Goal: Task Accomplishment & Management: Use online tool/utility

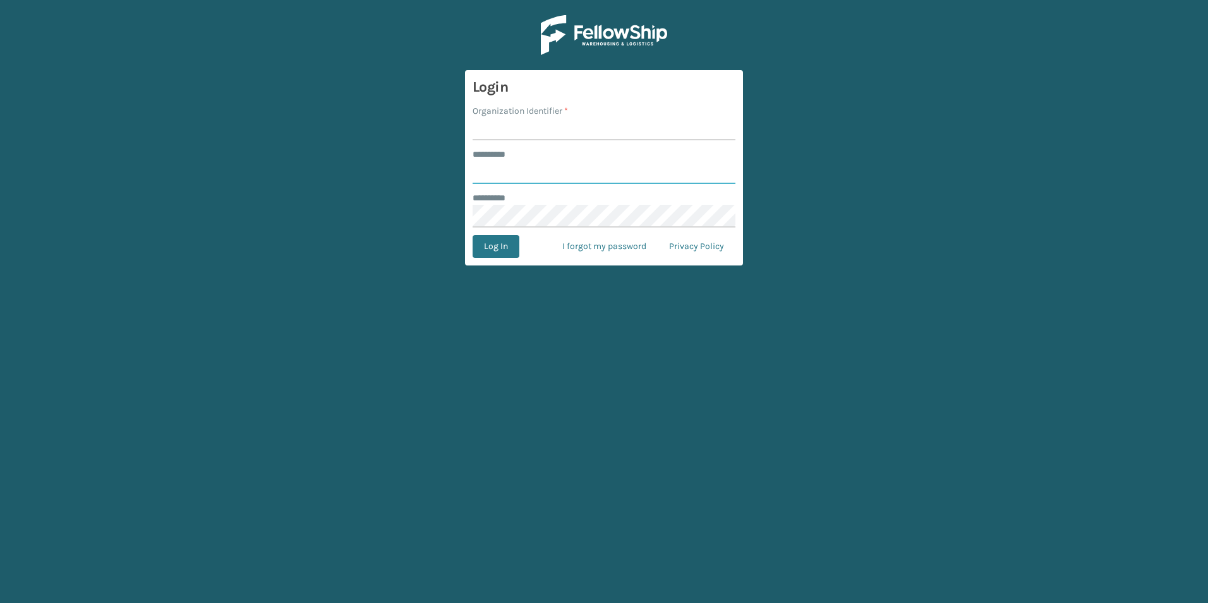
type input "******"
click at [514, 132] on input "Organization Identifier *" at bounding box center [604, 128] width 263 height 23
type input "[PERSON_NAME]"
click at [493, 246] on button "Log In" at bounding box center [496, 246] width 47 height 23
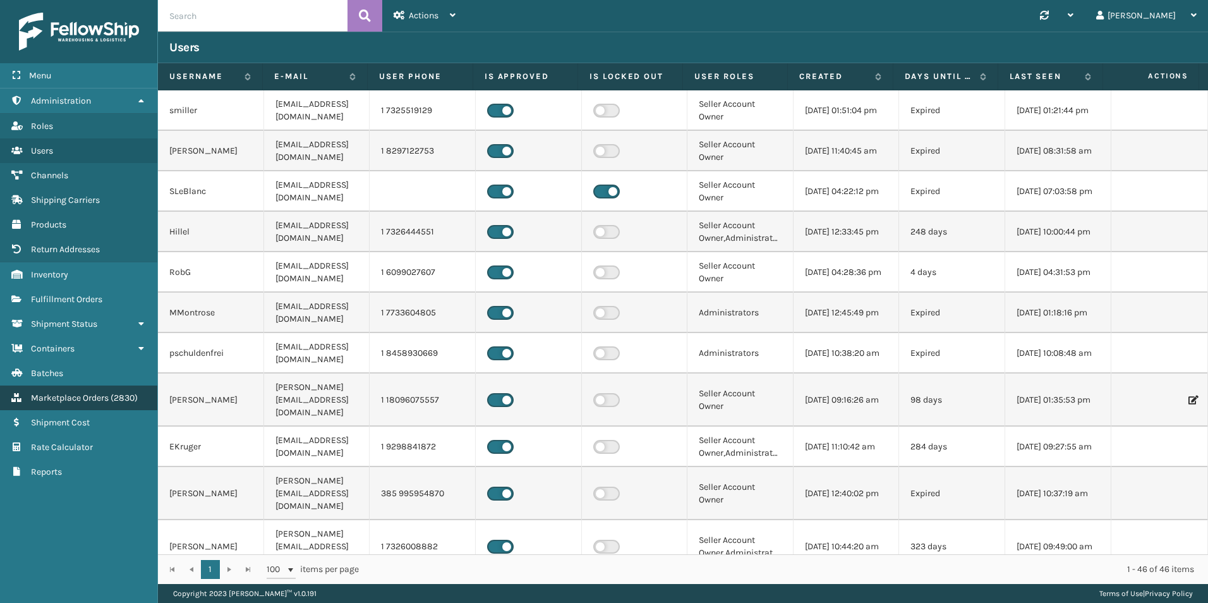
click at [102, 403] on link "Marketplace Orders ( 2830 )" at bounding box center [78, 397] width 157 height 25
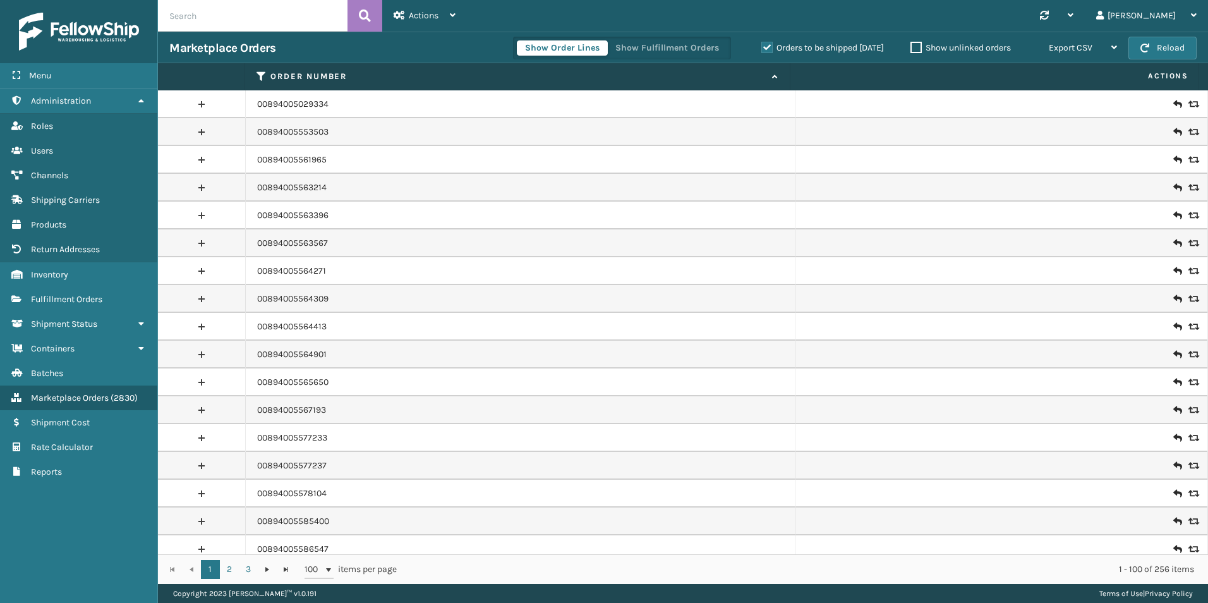
click at [212, 18] on input "text" at bounding box center [253, 16] width 190 height 32
paste input "112-6331777-5456230"
type input "112-6331777-5456230"
click at [357, 9] on button at bounding box center [364, 16] width 35 height 32
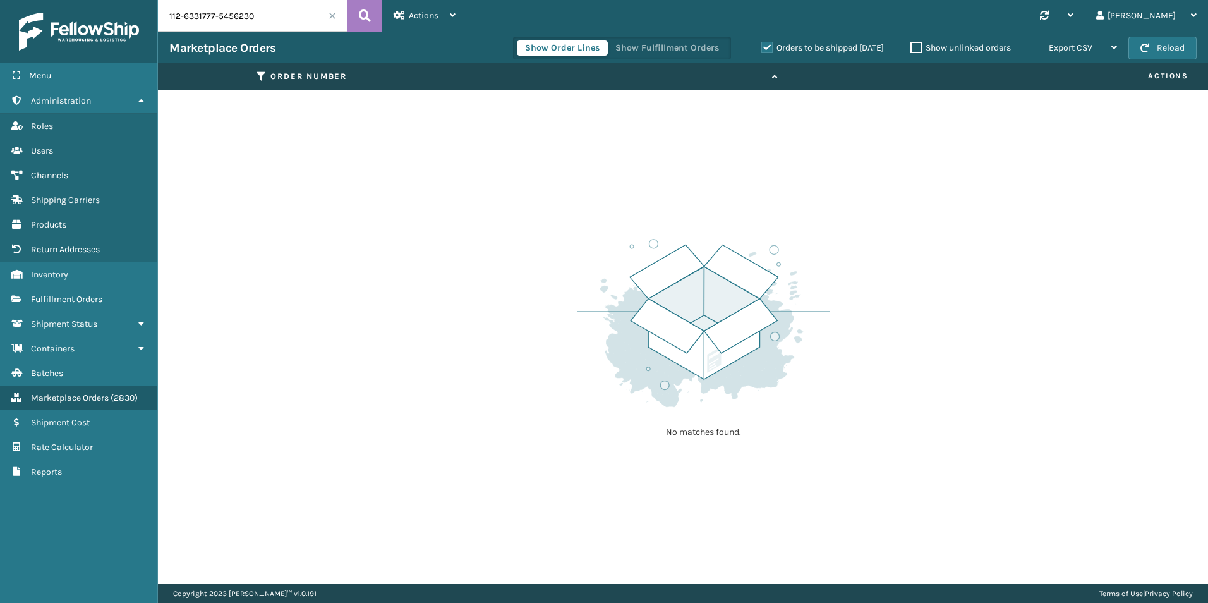
click at [761, 49] on label "Orders to be shipped [DATE]" at bounding box center [822, 47] width 123 height 11
click at [761, 49] on input "Orders to be shipped [DATE]" at bounding box center [761, 44] width 1 height 8
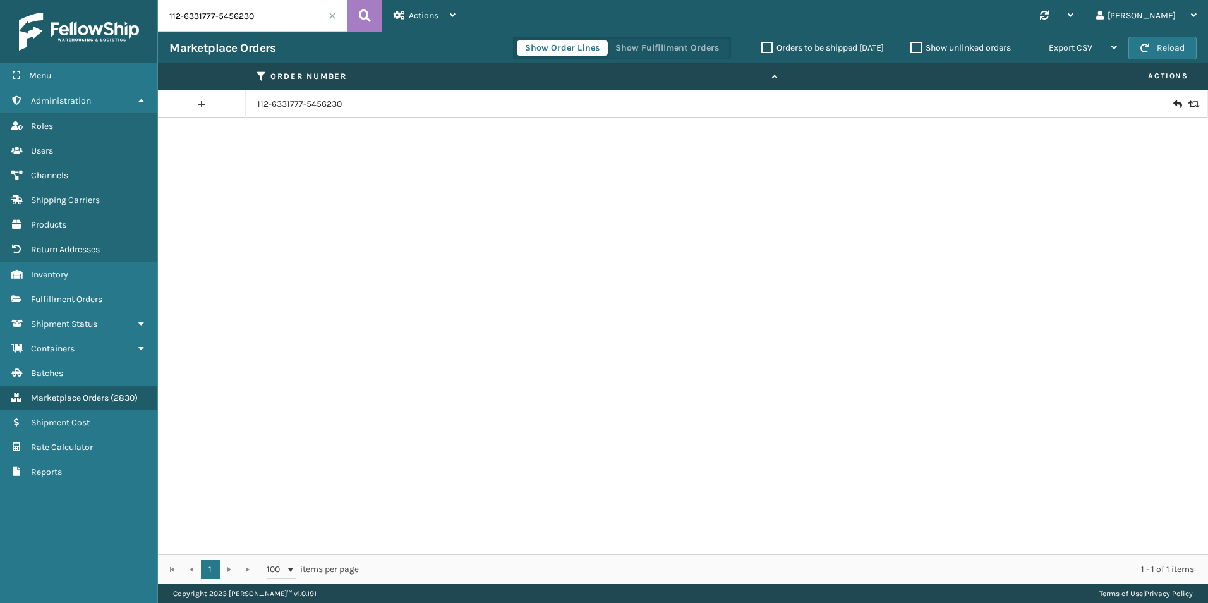
click at [1173, 102] on icon at bounding box center [1177, 104] width 8 height 13
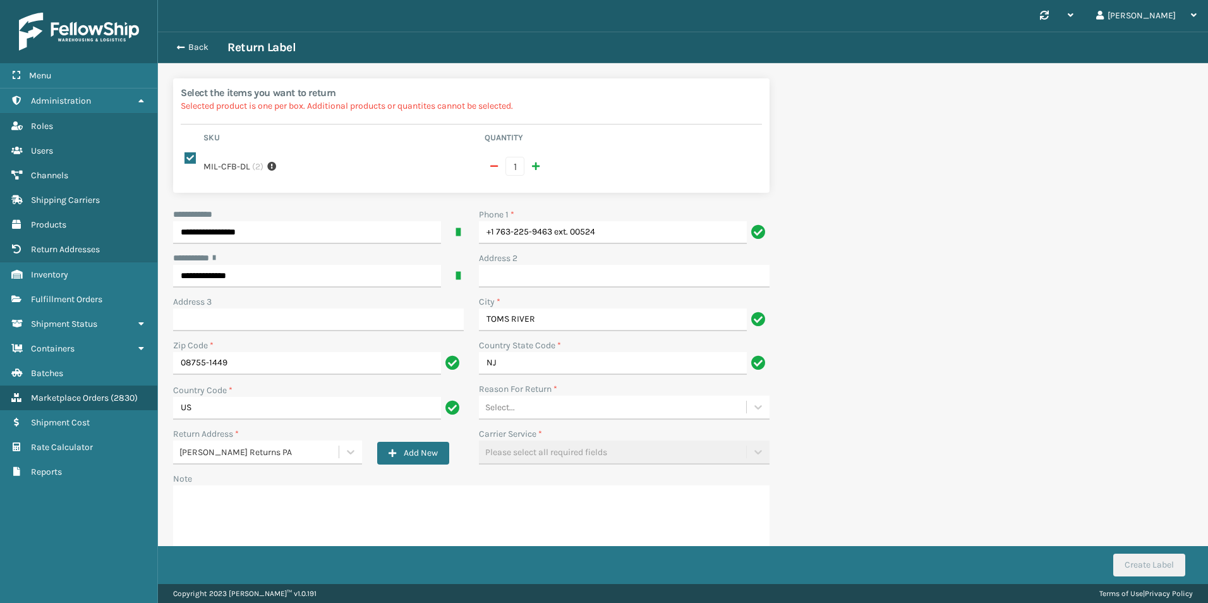
click at [638, 397] on div "Select..." at bounding box center [612, 407] width 267 height 21
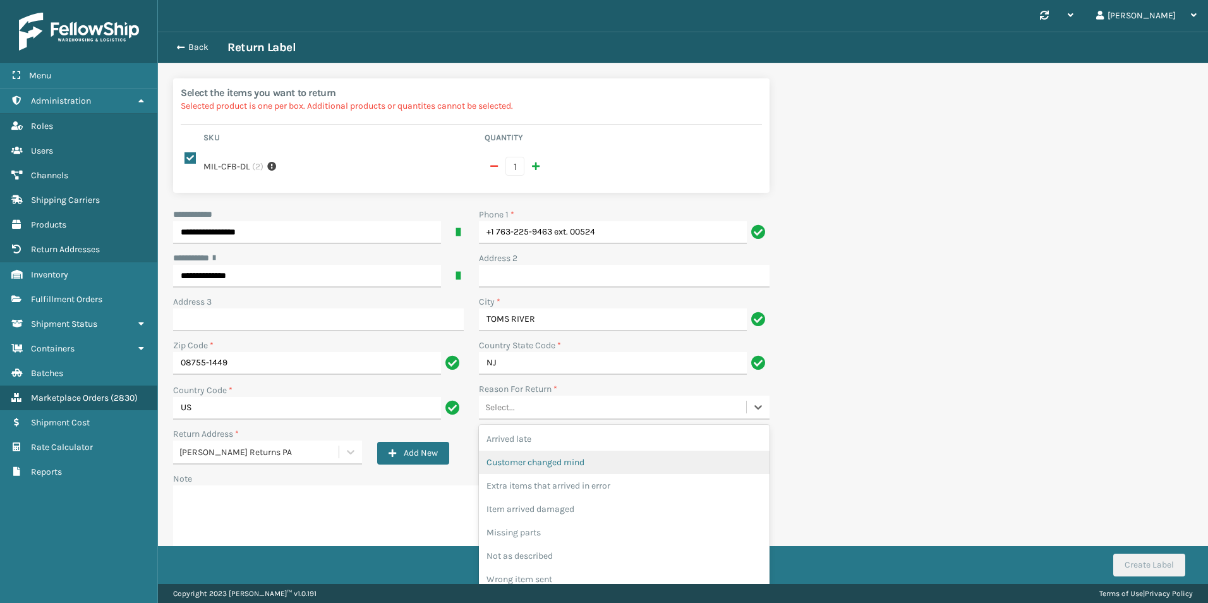
click at [608, 461] on div "Customer changed mind" at bounding box center [624, 461] width 291 height 23
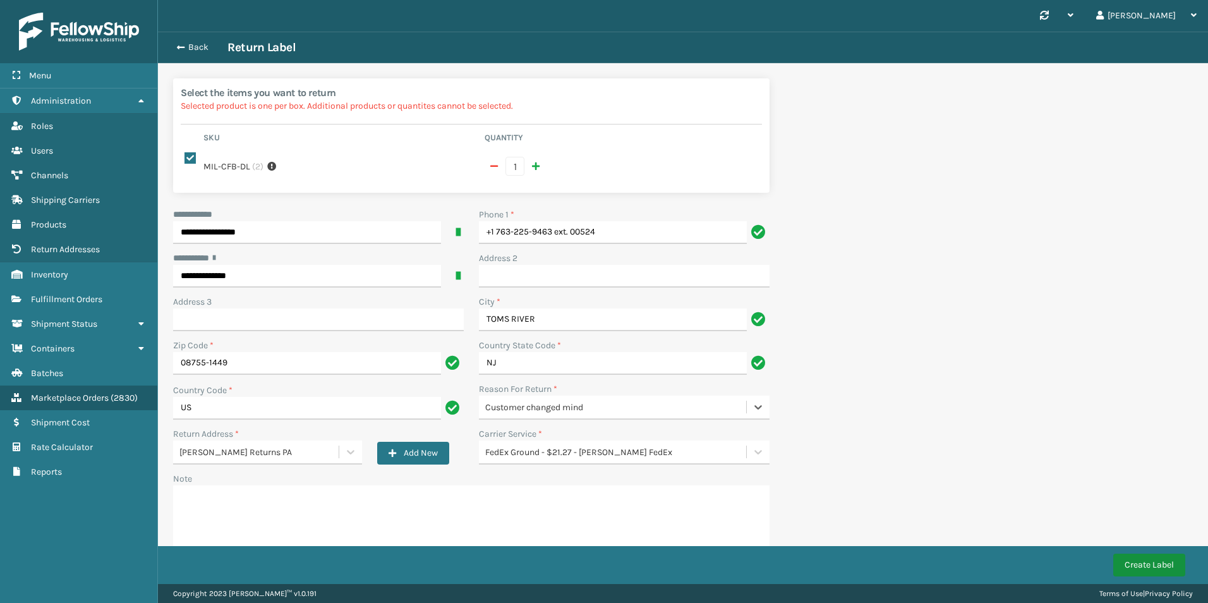
click at [1148, 565] on button "Create Label" at bounding box center [1149, 564] width 72 height 23
click at [1191, 546] on div "Failed to create return label for order 112-6331777-5456230." at bounding box center [1097, 559] width 197 height 44
click at [1183, 544] on icon "close" at bounding box center [1187, 547] width 9 height 10
click at [1148, 0] on div "**********" at bounding box center [604, 0] width 1208 height 0
click at [1140, 563] on button "Create Label" at bounding box center [1149, 564] width 72 height 23
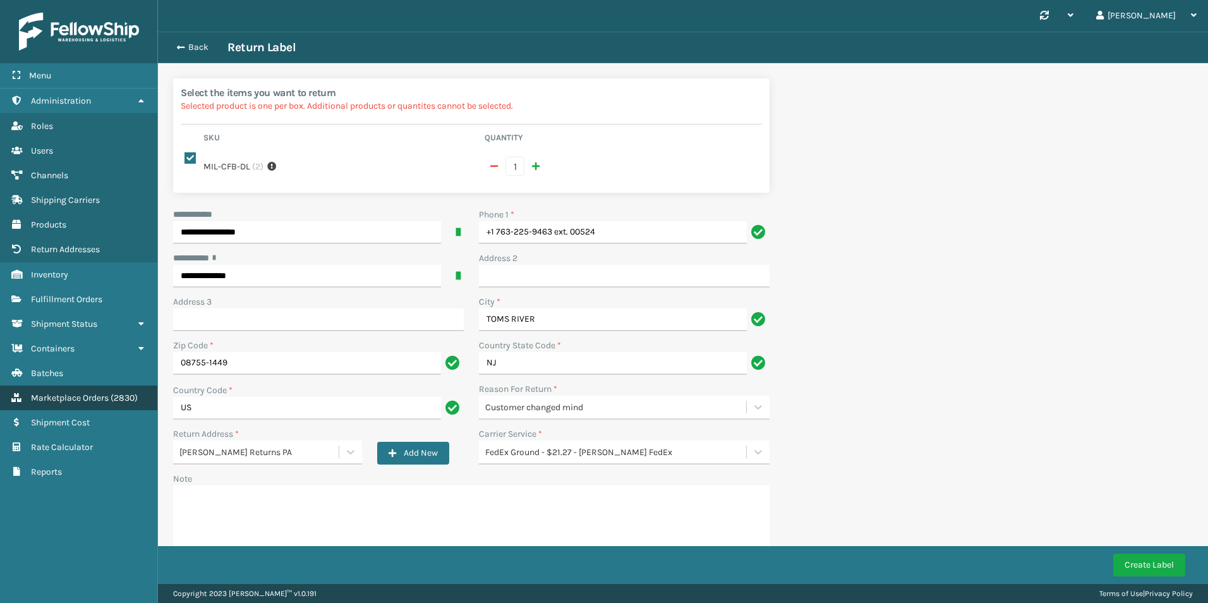
click at [124, 393] on span "( 2830 )" at bounding box center [124, 397] width 27 height 11
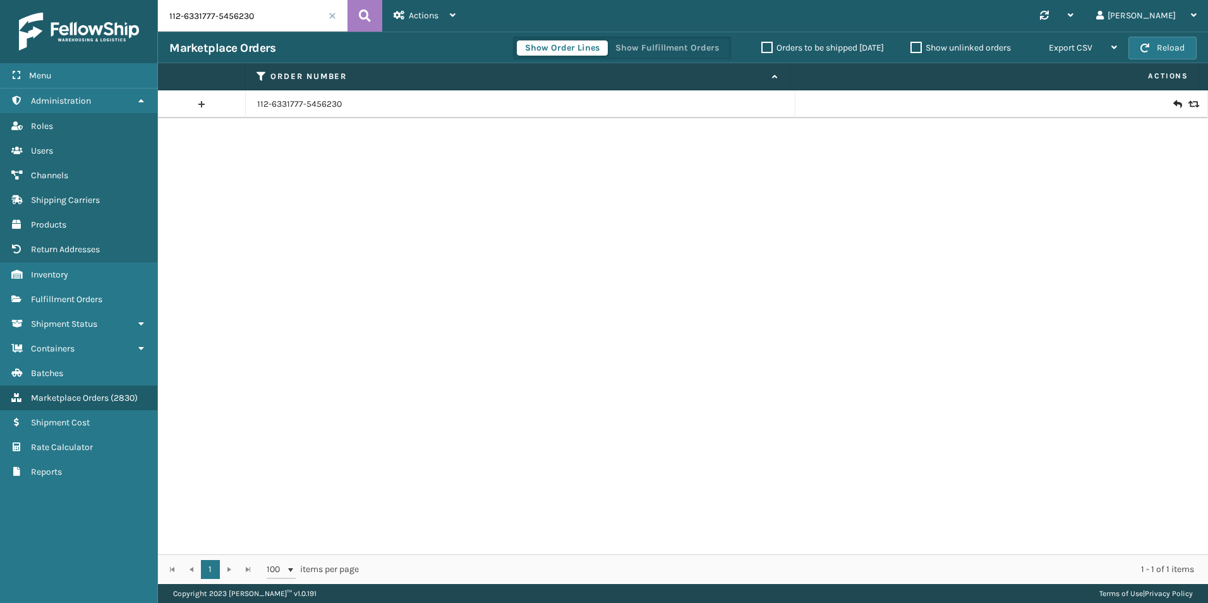
click at [208, 22] on input "112-6331777-5456230" at bounding box center [253, 16] width 190 height 32
paste input "47382"
type input "47382"
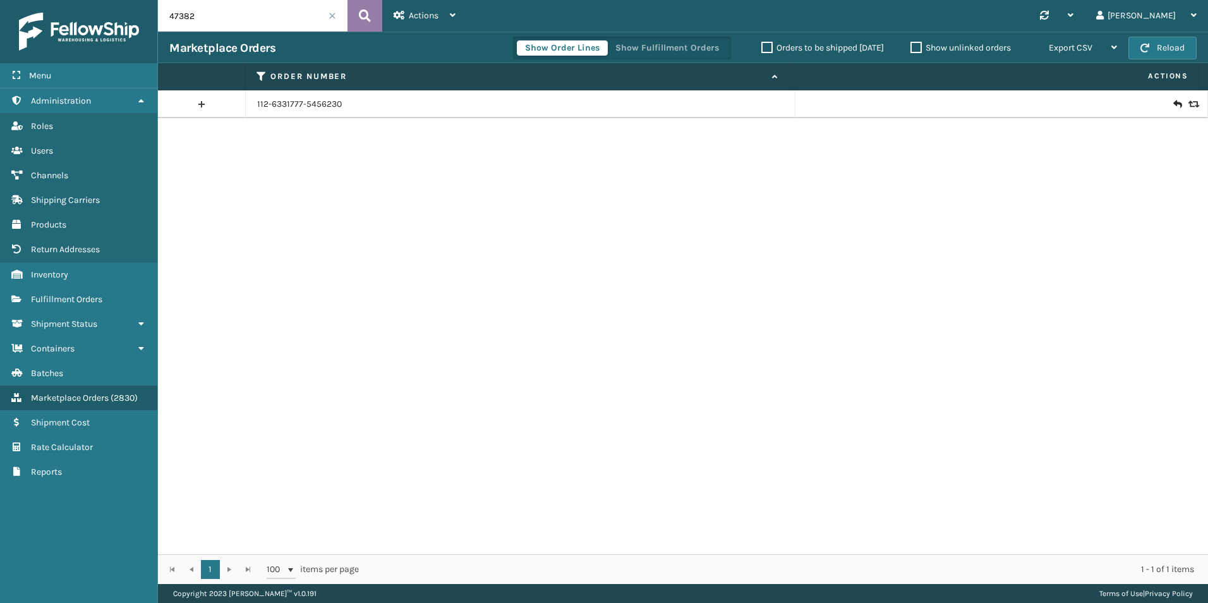
click at [375, 18] on button at bounding box center [364, 16] width 35 height 32
click at [1173, 103] on icon at bounding box center [1177, 104] width 8 height 13
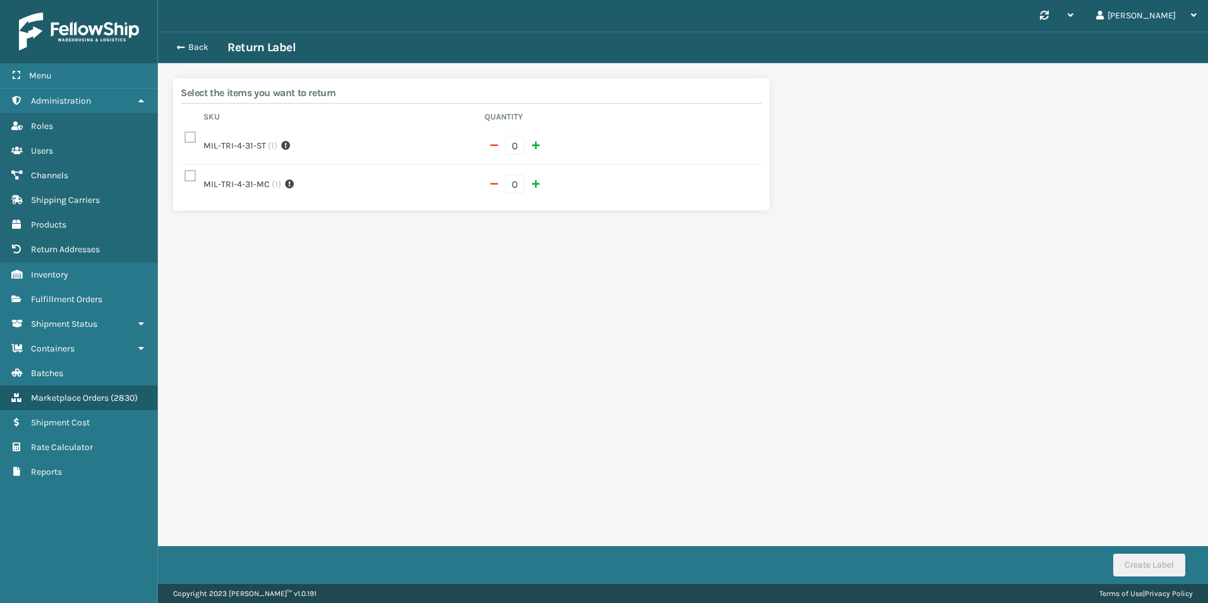
click at [207, 178] on label "MIL-TRI-4-31-MC" at bounding box center [236, 184] width 66 height 13
click at [191, 171] on label at bounding box center [191, 176] width 15 height 11
click at [185, 169] on input "checkbox" at bounding box center [184, 173] width 1 height 8
checkbox input "true"
type input "1"
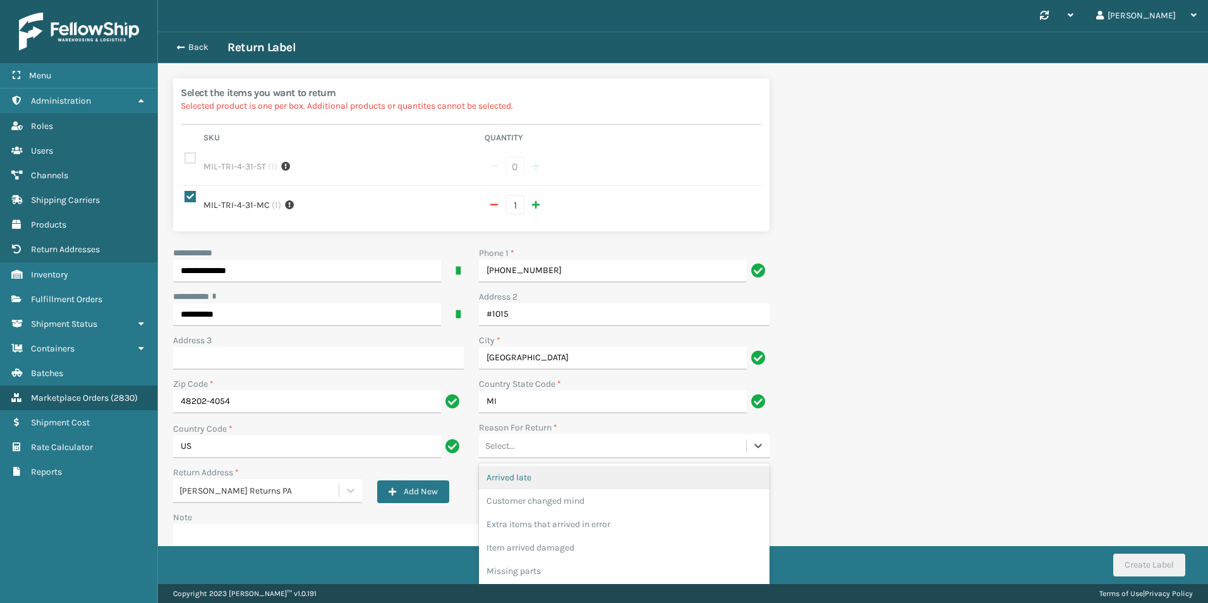
click at [636, 435] on div "Select..." at bounding box center [612, 445] width 267 height 21
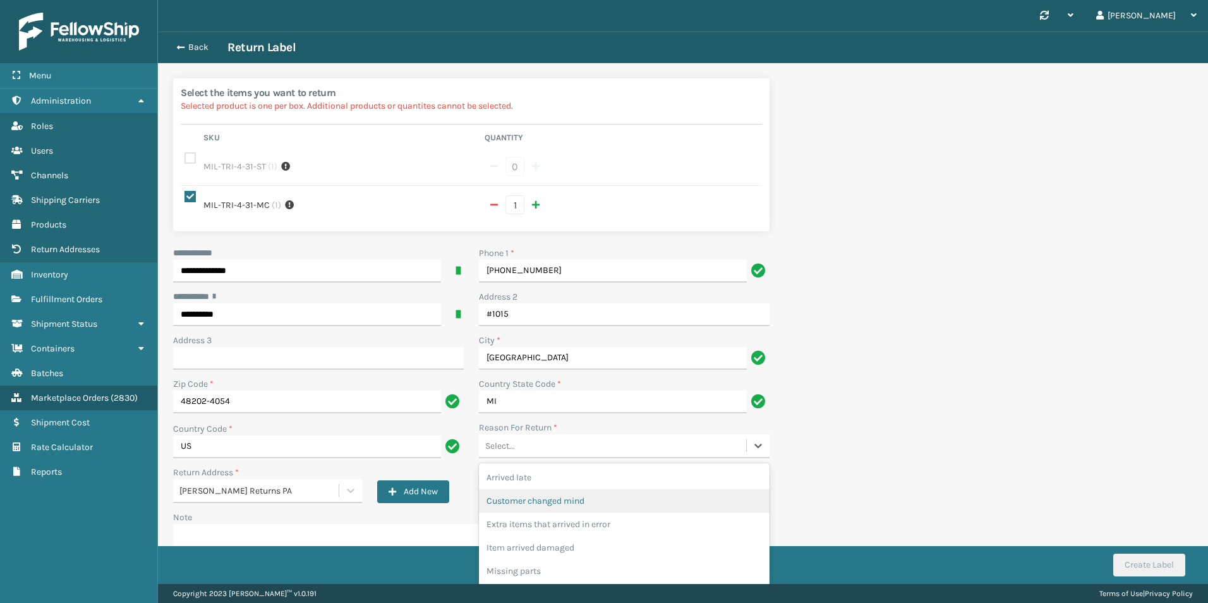
click at [598, 489] on div "Customer changed mind" at bounding box center [624, 500] width 291 height 23
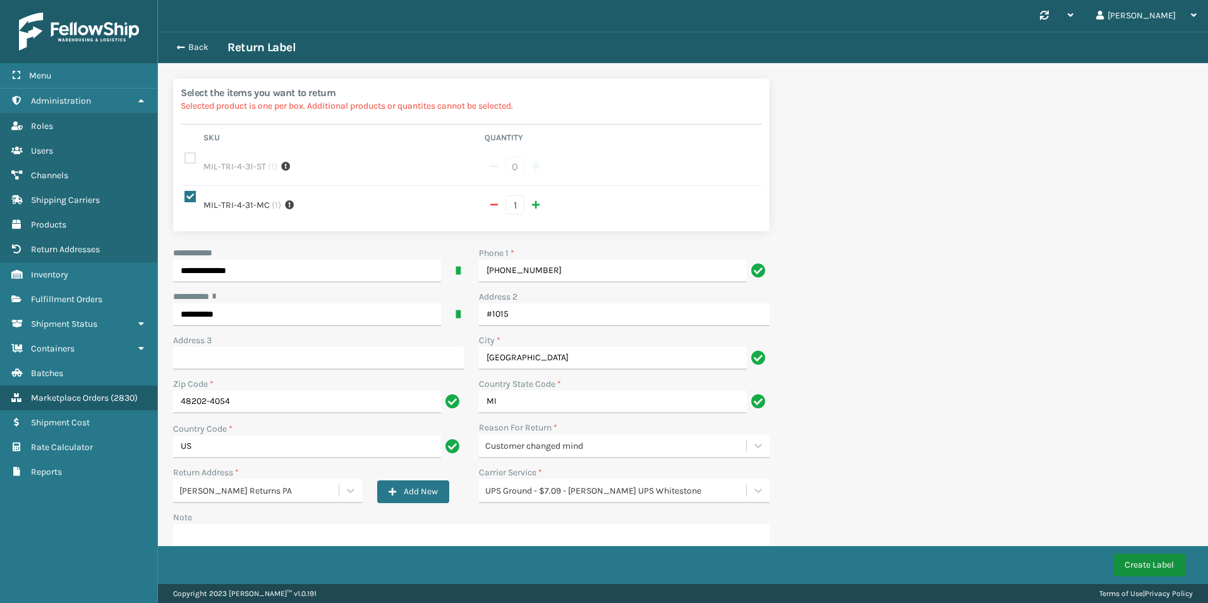
click at [1148, 562] on button "Create Label" at bounding box center [1149, 564] width 72 height 23
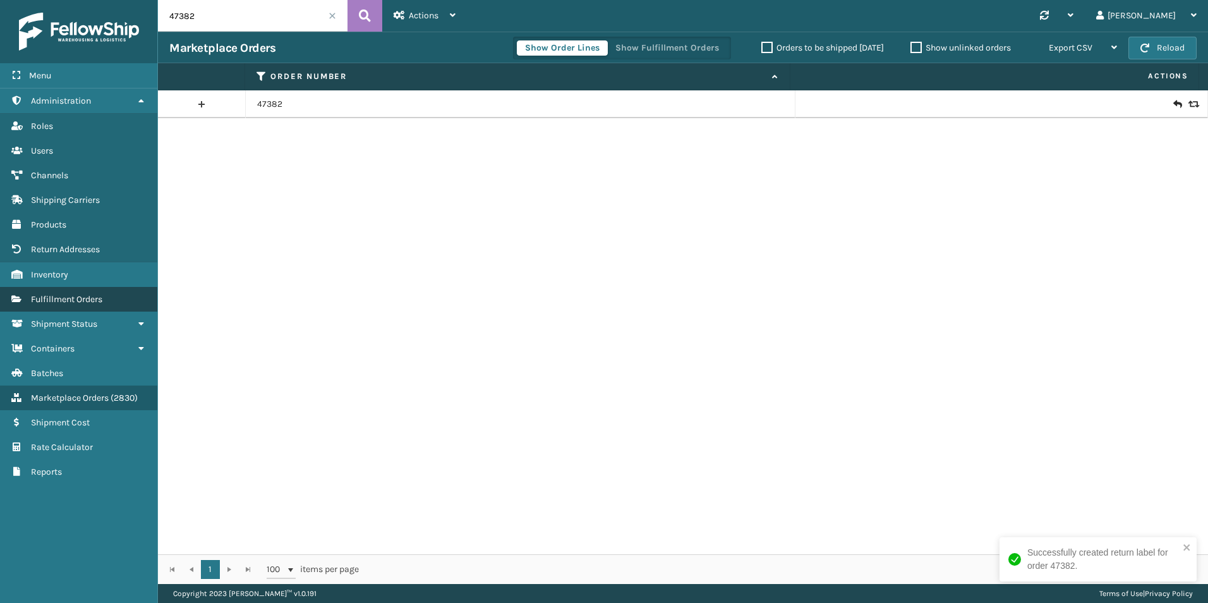
click at [125, 308] on link "Fulfillment Orders" at bounding box center [78, 299] width 157 height 25
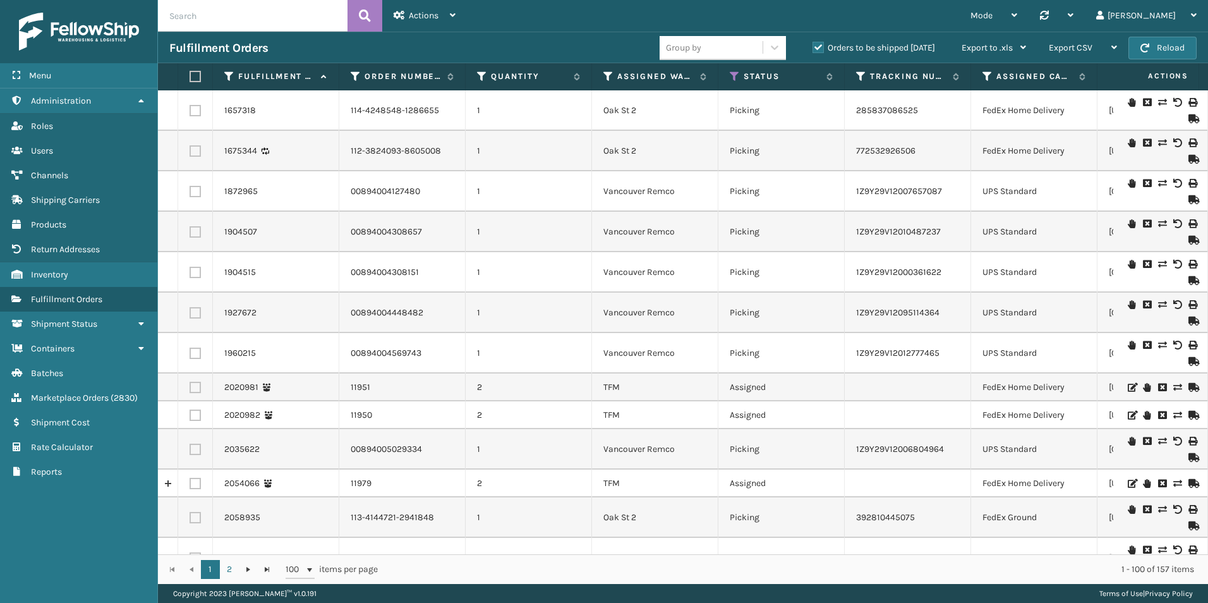
click at [239, 18] on input "text" at bounding box center [253, 16] width 190 height 32
paste input "112-4648249-8626648"
type input "112-4648249-8626648"
click at [358, 20] on button at bounding box center [364, 16] width 35 height 32
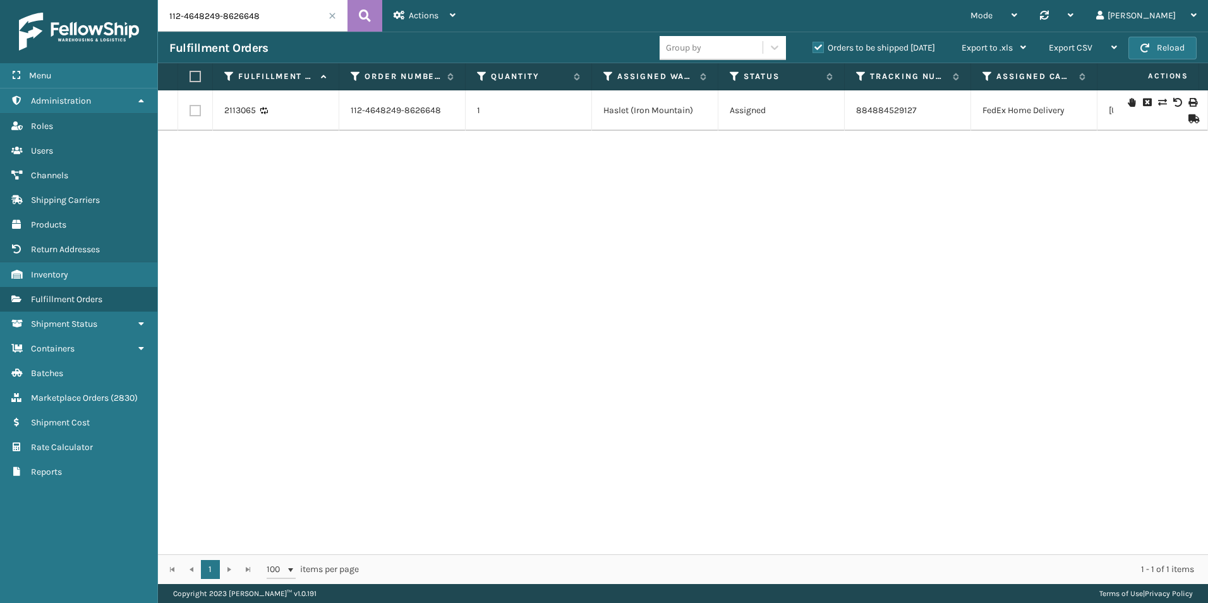
click at [816, 46] on label "Orders to be shipped [DATE]" at bounding box center [873, 47] width 123 height 11
click at [813, 46] on input "Orders to be shipped [DATE]" at bounding box center [812, 44] width 1 height 8
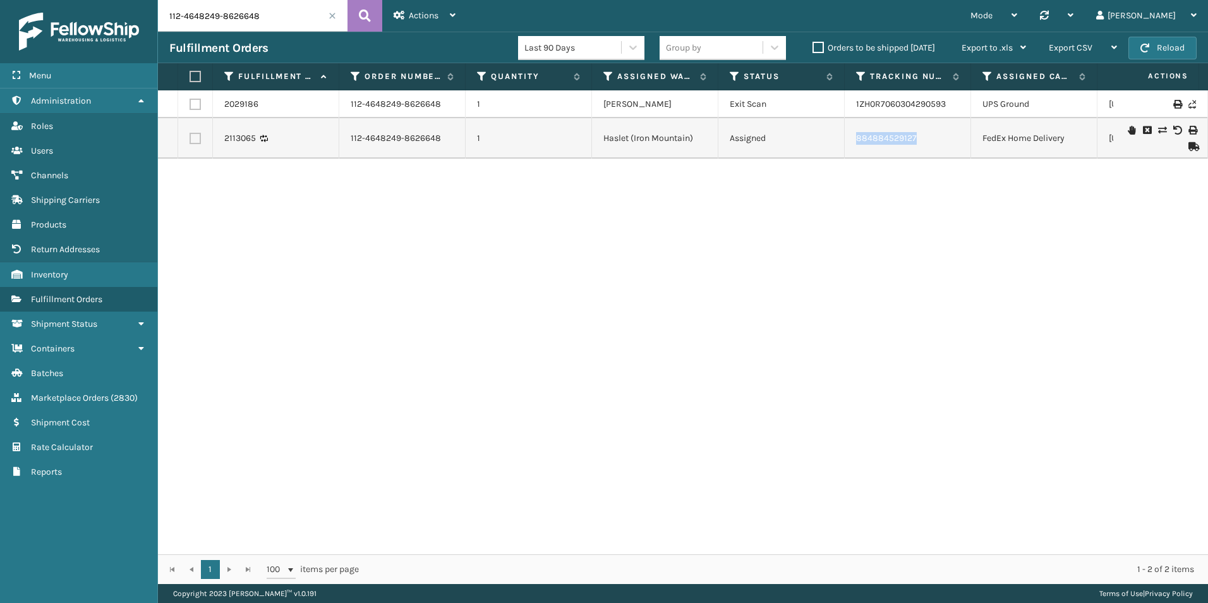
drag, startPoint x: 933, startPoint y: 131, endPoint x: 844, endPoint y: 131, distance: 89.1
click at [844, 131] on tr "2113065 112-4648249-8626648 1 Haslet ([GEOGRAPHIC_DATA]) Assigned 884884529127 …" at bounding box center [801, 138] width 1287 height 40
copy tr "884884529127"
click at [106, 397] on span "Marketplace Orders" at bounding box center [70, 397] width 78 height 11
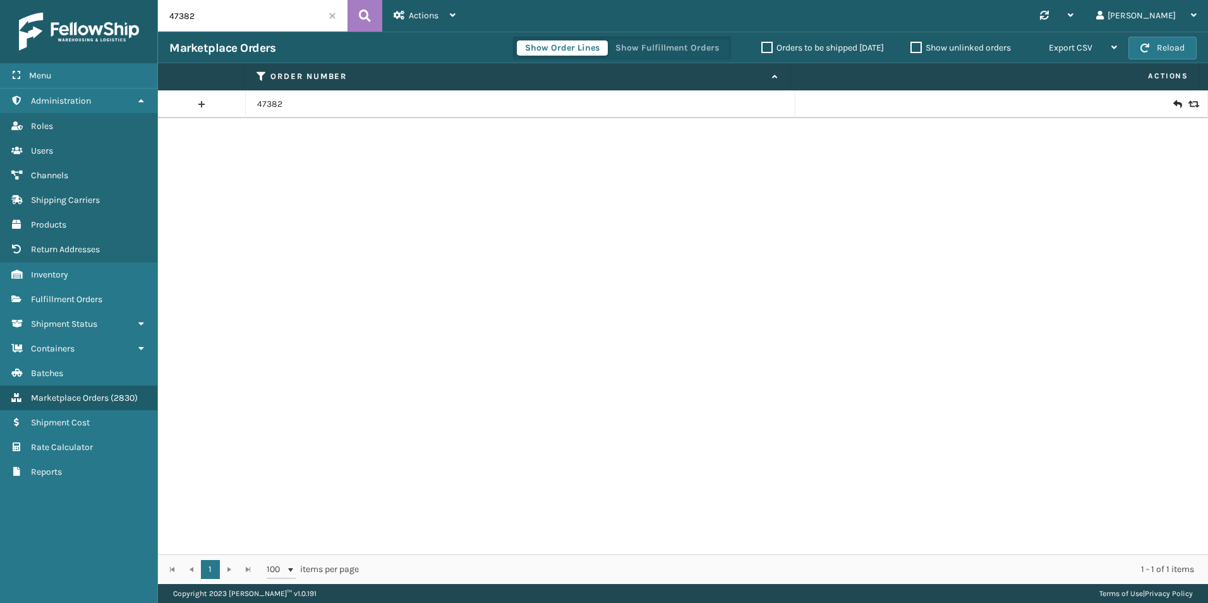
click at [255, 13] on input "47382" at bounding box center [253, 16] width 190 height 32
paste input "112-6331777-5456230"
type input "112-6331777-5456230"
click at [366, 18] on icon at bounding box center [365, 15] width 12 height 19
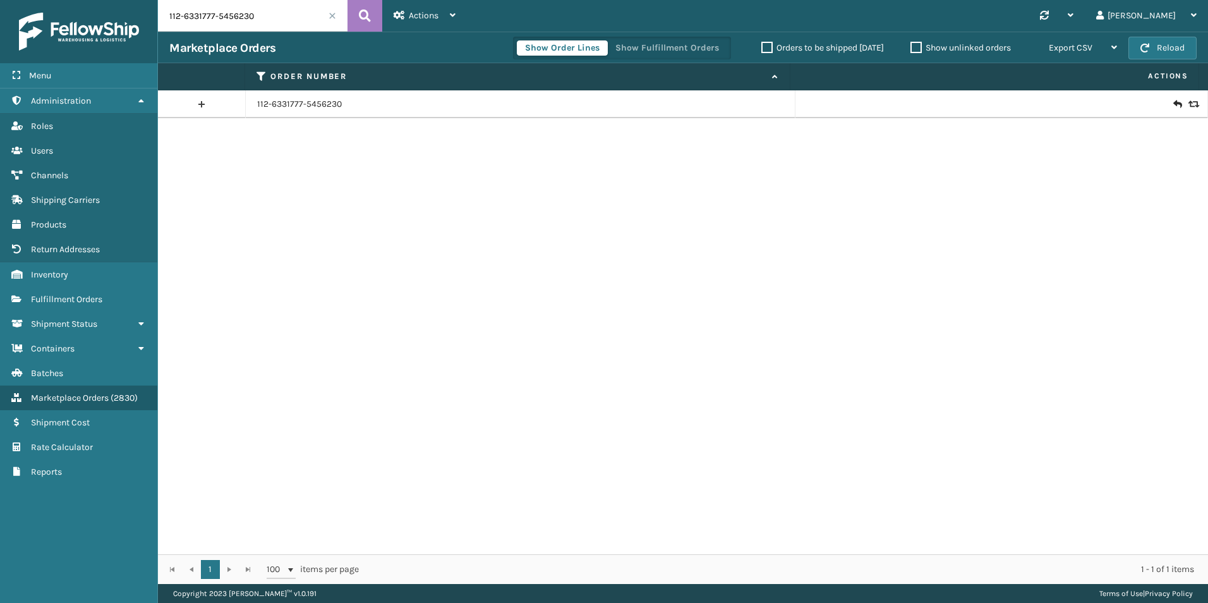
click at [1173, 107] on icon at bounding box center [1177, 104] width 8 height 13
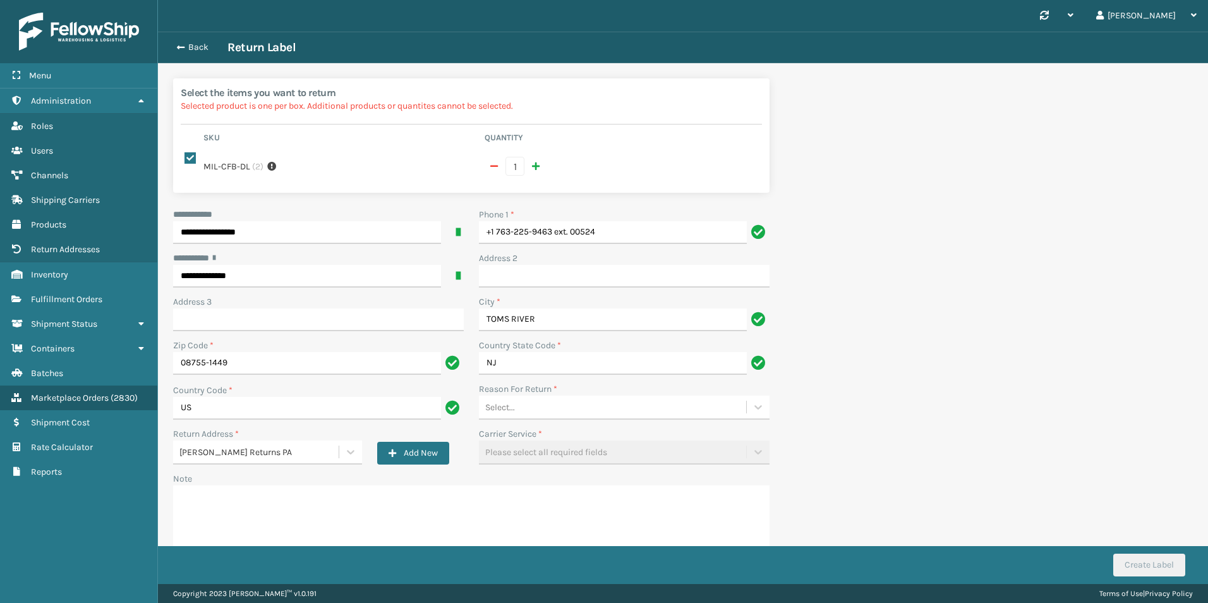
click at [636, 383] on div "Reason For Return *" at bounding box center [624, 388] width 291 height 13
click at [634, 397] on div "Select..." at bounding box center [612, 407] width 267 height 21
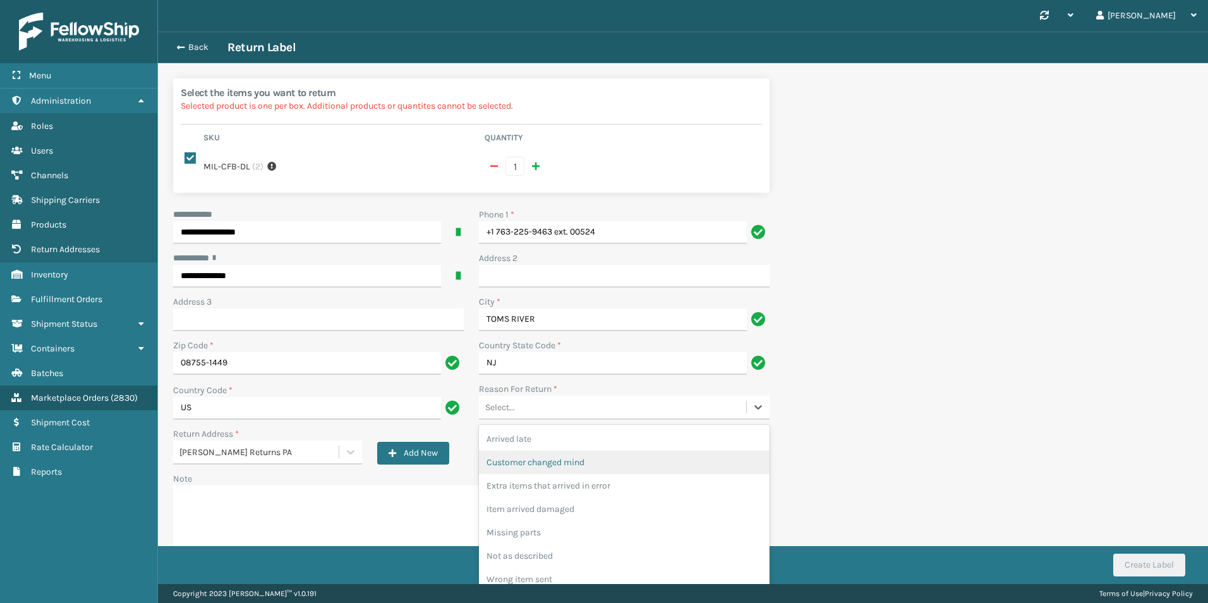
click at [607, 453] on div "Customer changed mind" at bounding box center [624, 461] width 291 height 23
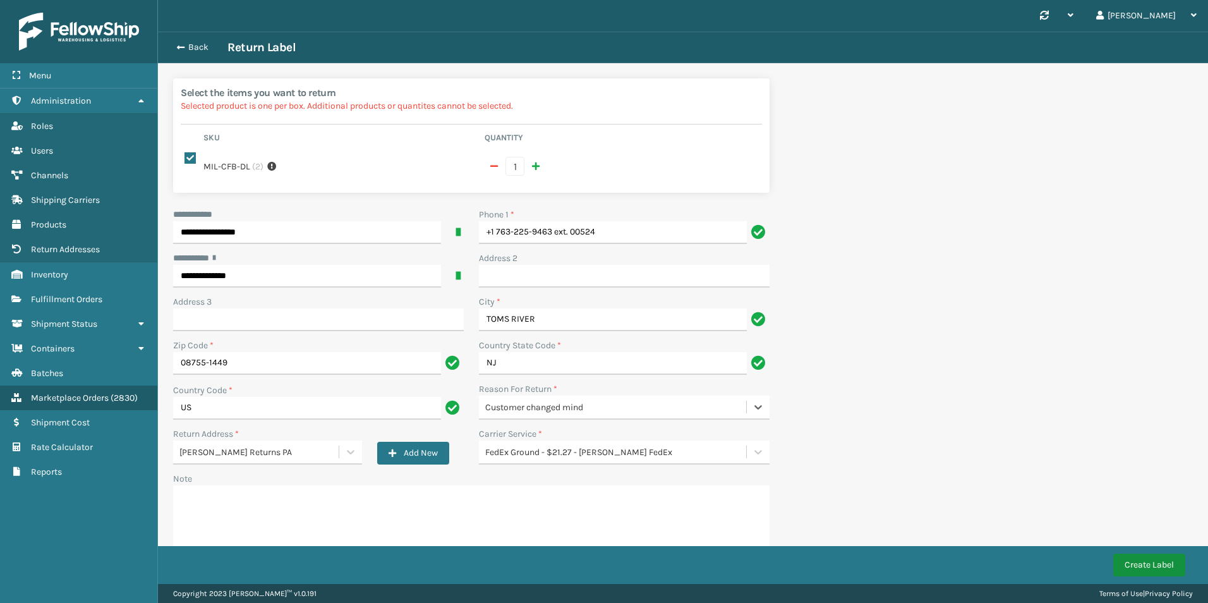
click at [1148, 564] on button "Create Label" at bounding box center [1149, 564] width 72 height 23
click at [1098, 342] on div "**********" at bounding box center [683, 329] width 1050 height 595
click at [1145, 565] on button "Create Label" at bounding box center [1149, 564] width 72 height 23
